Goal: Entertainment & Leisure: Browse casually

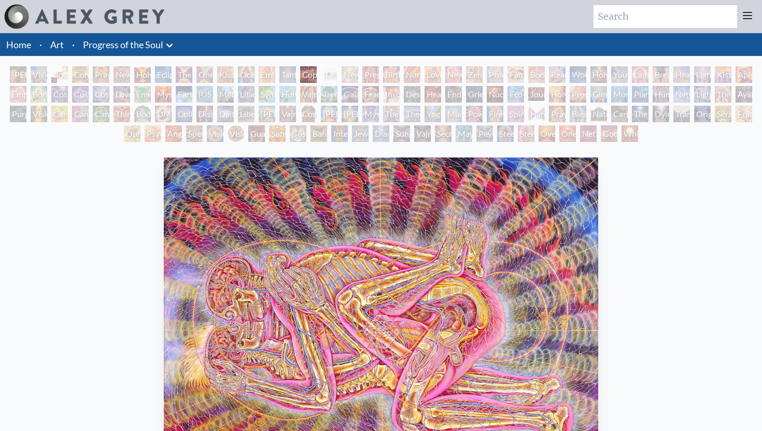
click at [54, 45] on link "Art" at bounding box center [56, 44] width 13 height 15
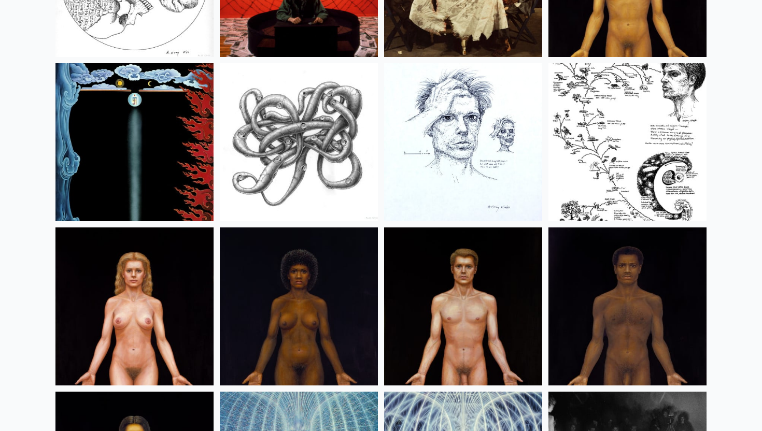
scroll to position [12273, 0]
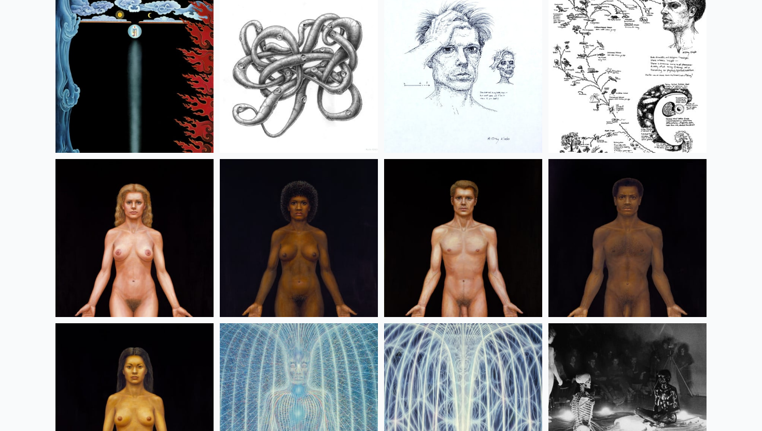
click at [476, 257] on img at bounding box center [463, 238] width 158 height 158
click at [170, 262] on img at bounding box center [134, 238] width 158 height 158
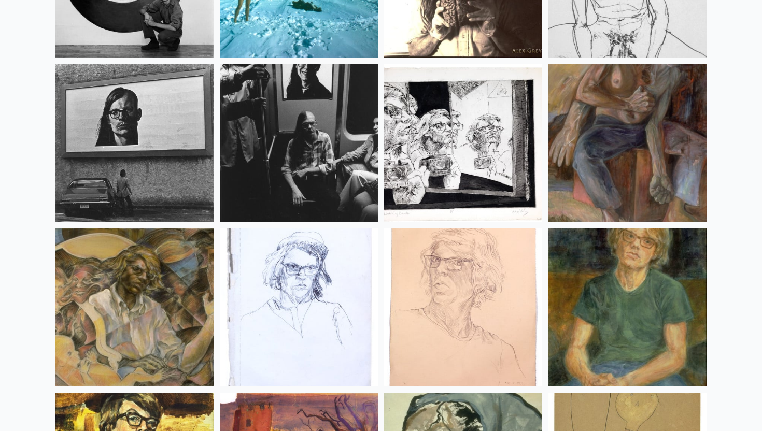
scroll to position [13472, 0]
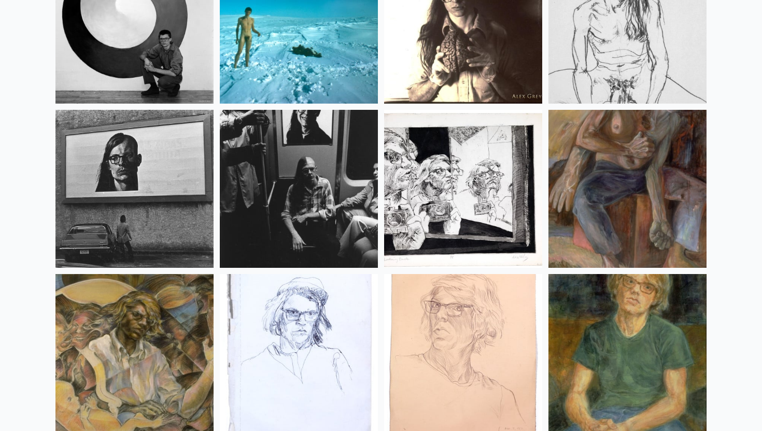
click at [336, 62] on img at bounding box center [299, 25] width 158 height 158
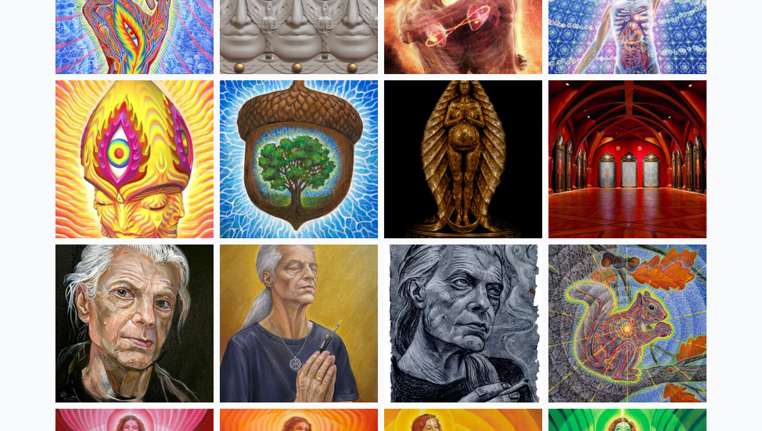
scroll to position [0, 0]
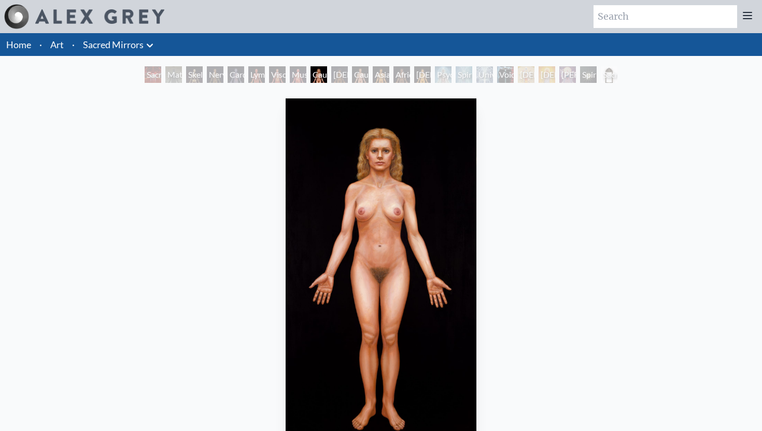
click at [372, 78] on div "Asian Man" at bounding box center [380, 74] width 17 height 17
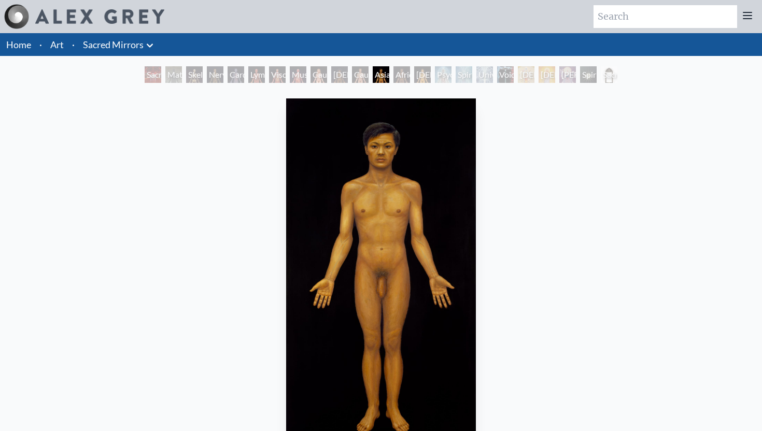
click at [409, 69] on div "African Man" at bounding box center [401, 74] width 17 height 17
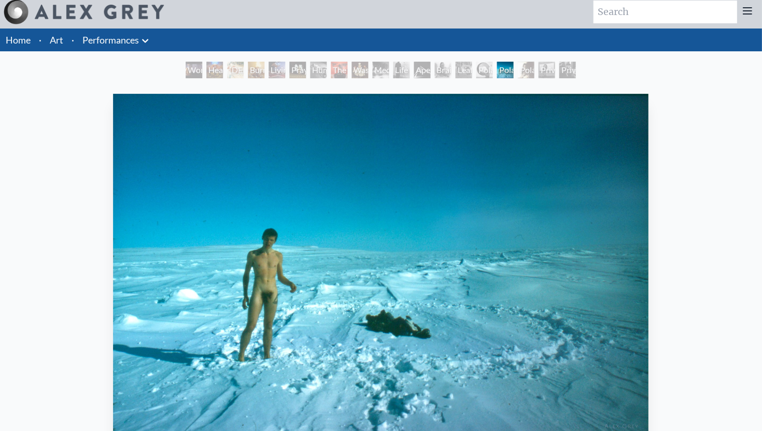
scroll to position [5, 0]
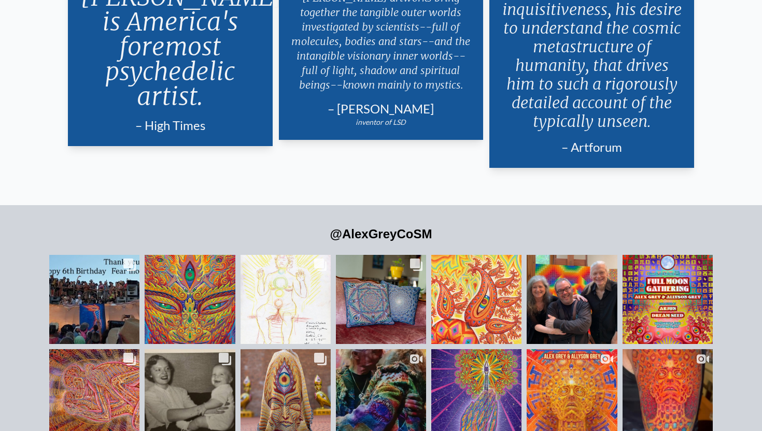
scroll to position [2041, 0]
